Goal: Check status: Check status

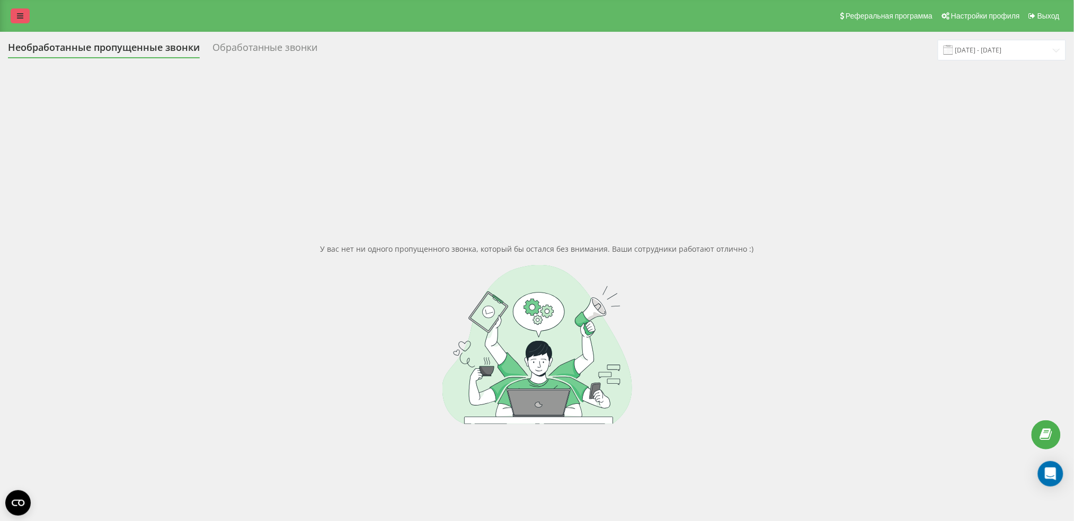
click at [25, 10] on link at bounding box center [20, 15] width 19 height 15
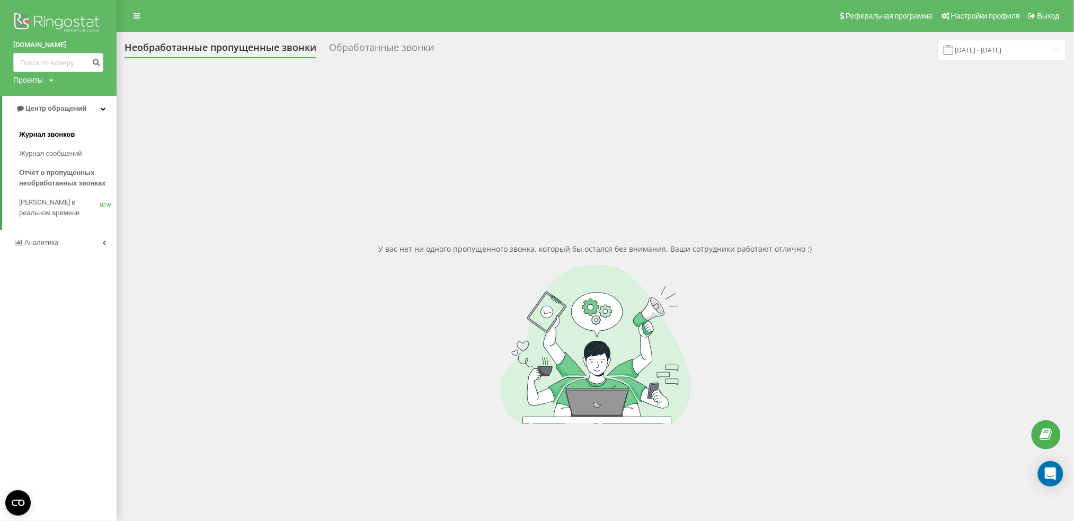
click at [54, 135] on span "Журнал звонков" at bounding box center [47, 134] width 56 height 11
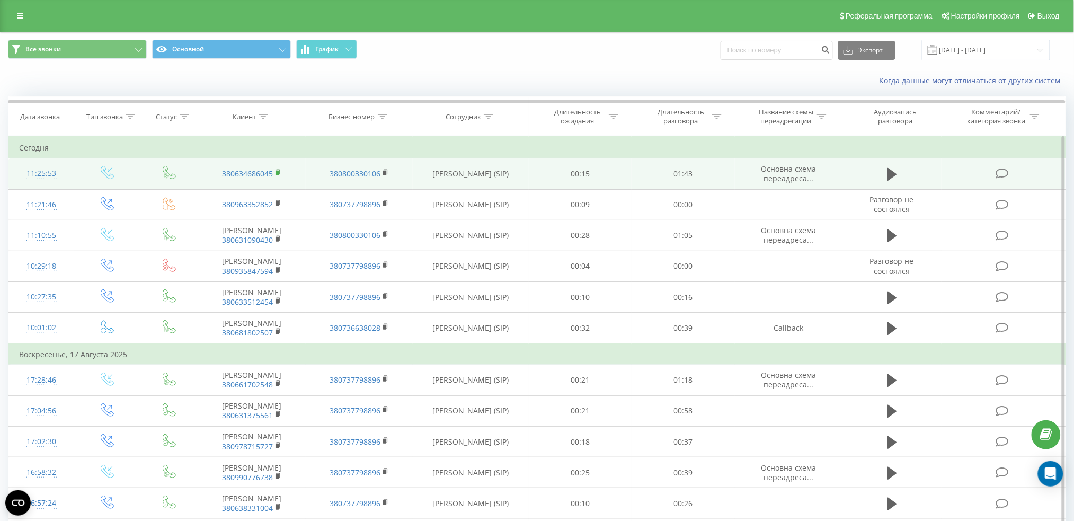
click at [280, 173] on icon at bounding box center [279, 172] width 4 height 5
